Goal: Check status: Check status

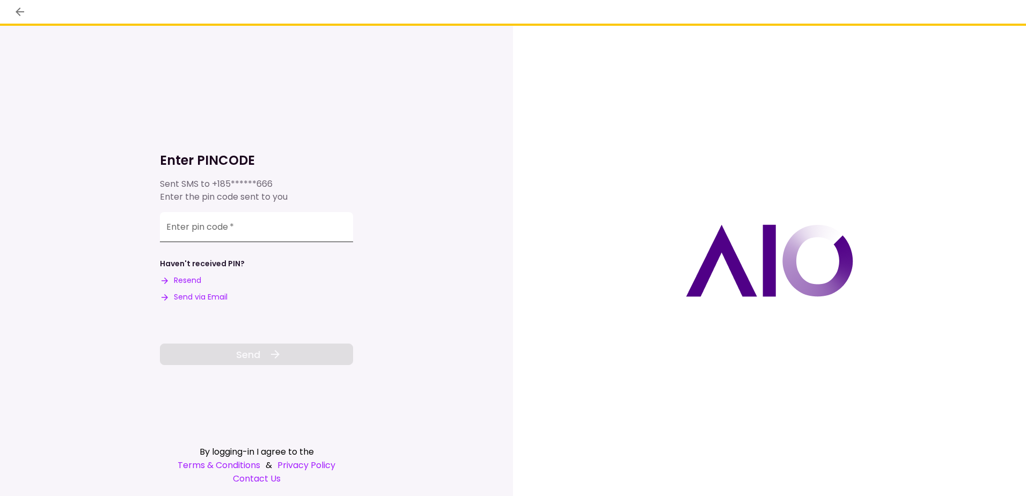
click at [268, 228] on input "Enter pin code   *" at bounding box center [256, 227] width 193 height 30
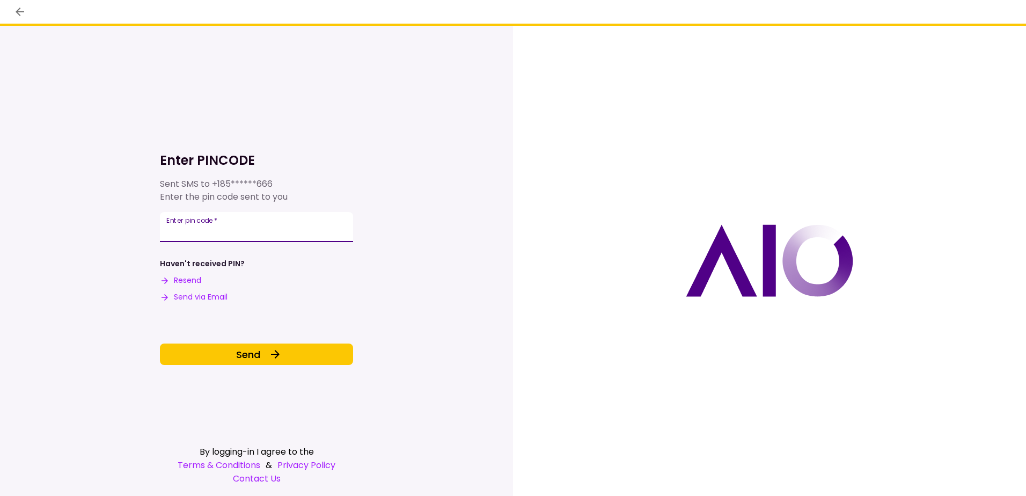
type input "******"
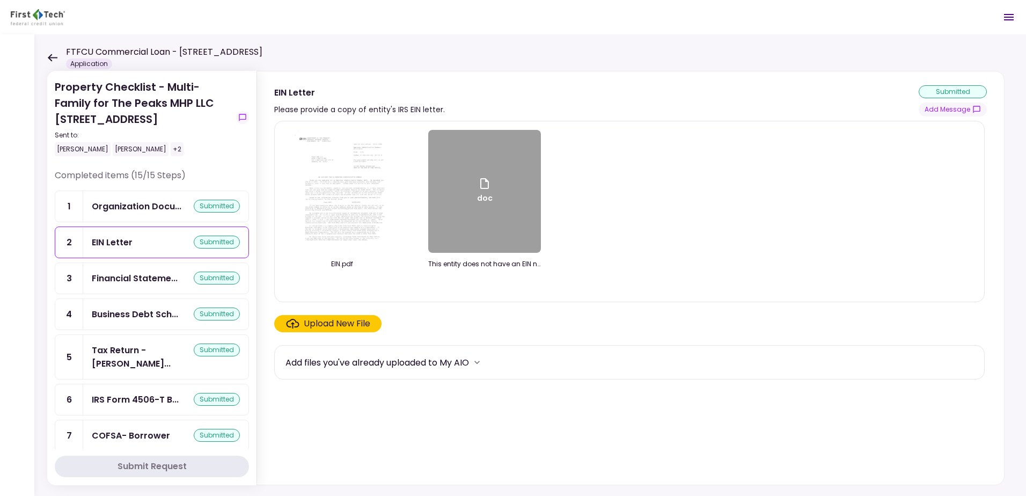
click at [50, 57] on icon at bounding box center [53, 58] width 10 height 8
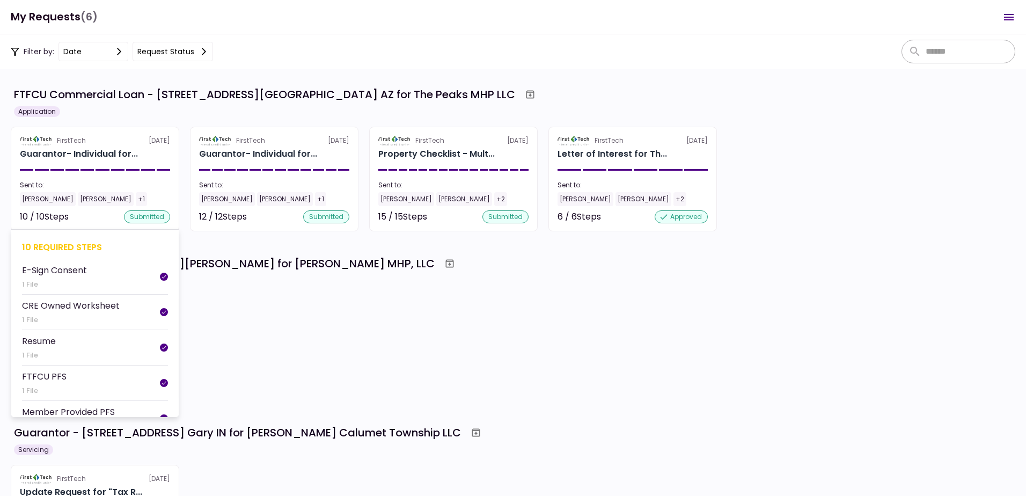
click at [90, 165] on section "FirstTech [DATE] Guarantor- Individual for... Sent to: [PERSON_NAME] [PERSON_NA…" at bounding box center [95, 179] width 168 height 105
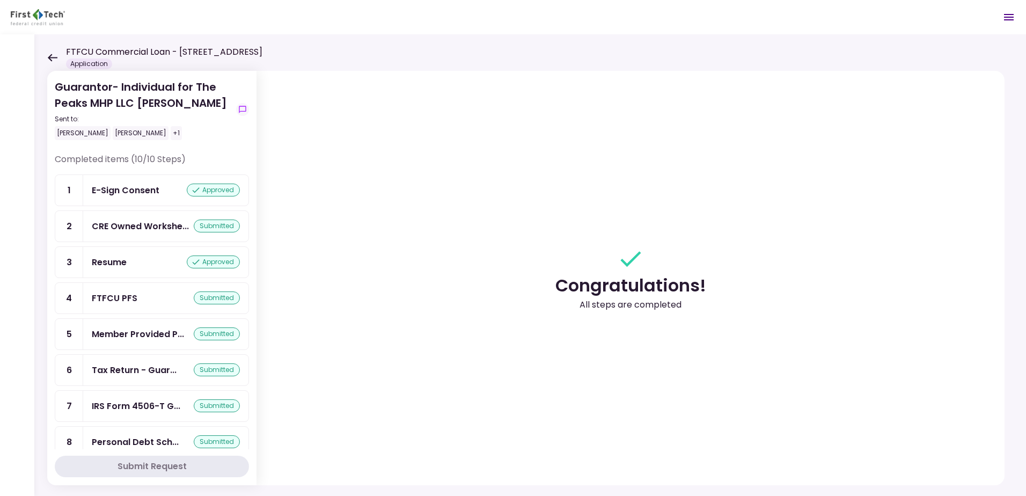
click at [217, 191] on div "approved" at bounding box center [213, 189] width 53 height 13
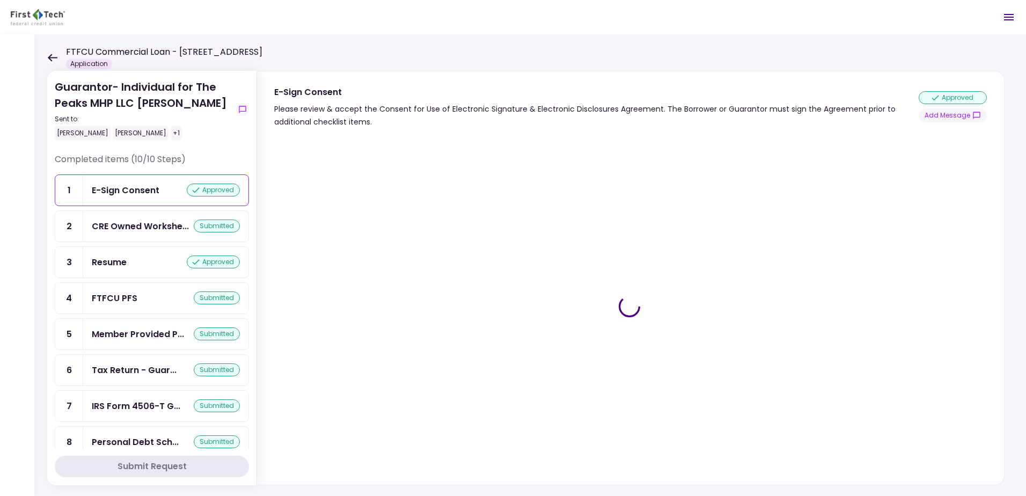
click at [217, 191] on div "approved" at bounding box center [213, 189] width 53 height 13
click at [51, 58] on icon at bounding box center [53, 58] width 10 height 8
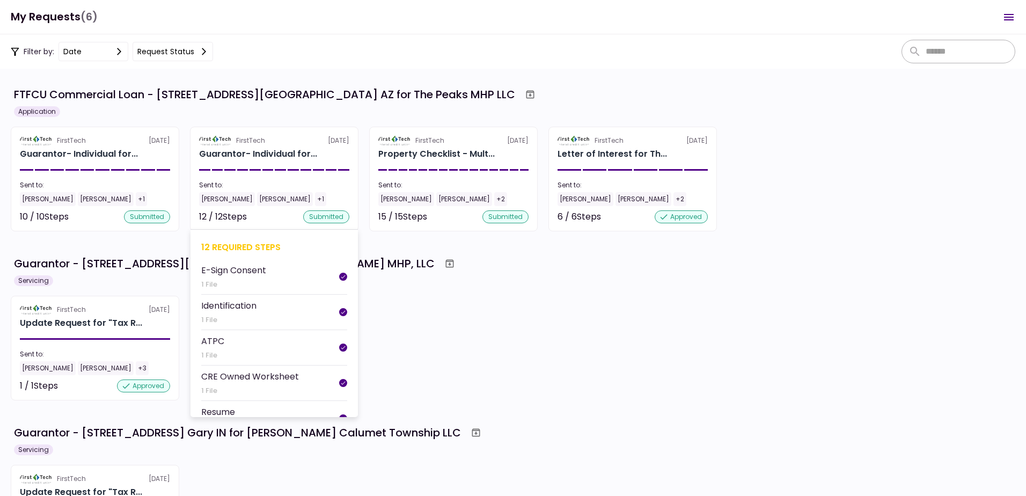
click at [270, 168] on section "FirstTech [DATE] Guarantor- Individual for... Sent to: [PERSON_NAME] [PERSON_NA…" at bounding box center [274, 179] width 168 height 105
